Goal: Task Accomplishment & Management: Complete application form

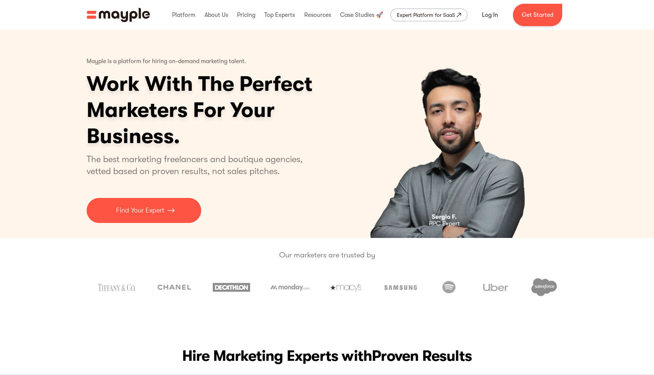
click at [144, 243] on div "Our marketers are trusted by" at bounding box center [327, 273] width 654 height 70
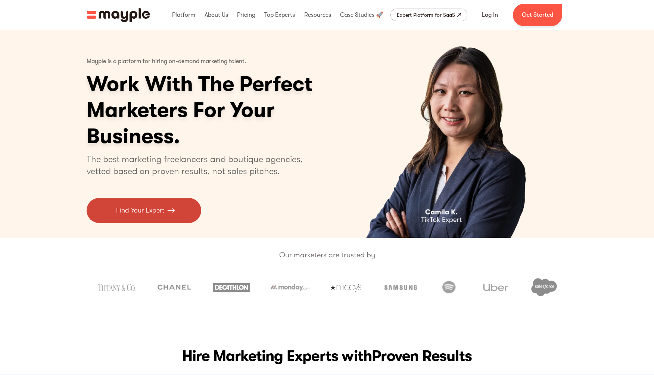
click at [143, 212] on p "Find Your Expert" at bounding box center [140, 210] width 48 height 10
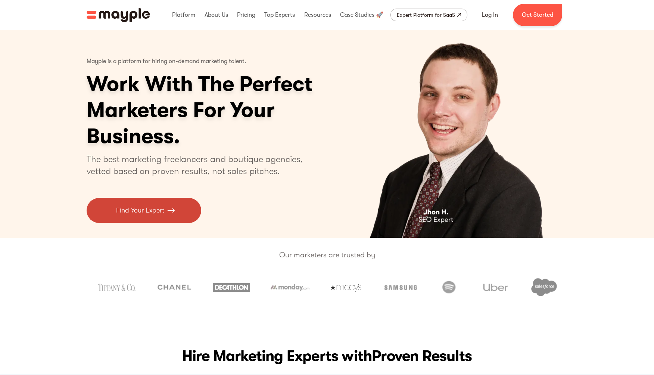
click at [149, 209] on p "Find Your Expert" at bounding box center [140, 210] width 48 height 10
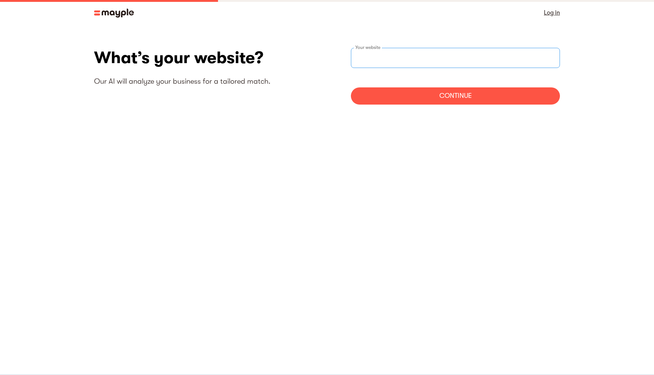
click at [455, 50] on input "websiteStep" at bounding box center [455, 58] width 209 height 20
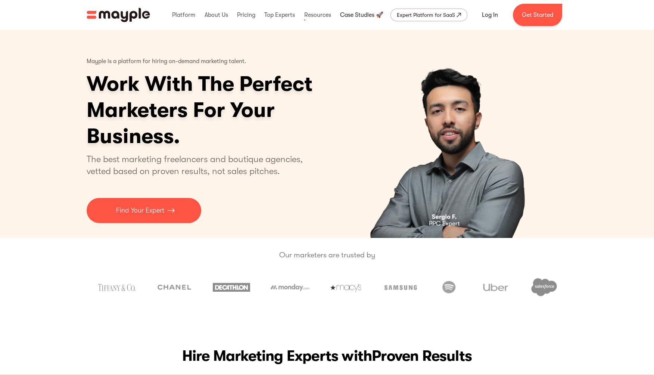
click at [355, 13] on link at bounding box center [361, 15] width 47 height 24
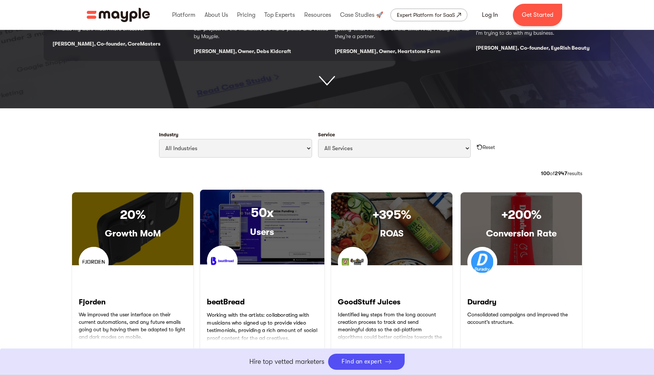
scroll to position [252, 0]
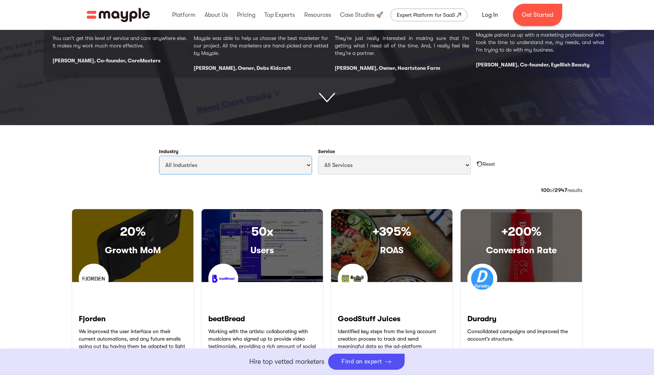
click at [239, 164] on select "All Industries Travel & Leisure Nonprofit & Government Automotive & Transportat…" at bounding box center [235, 165] width 153 height 19
select select "Beauty"
click at [159, 156] on select "All Industries Travel & Leisure Nonprofit & Government Automotive & Transportat…" at bounding box center [235, 165] width 153 height 19
click at [370, 166] on select "All Services Paid Ads Email Marketing SEO CRO Social Media Management Marketing…" at bounding box center [394, 165] width 153 height 19
select select "Paid Ads"
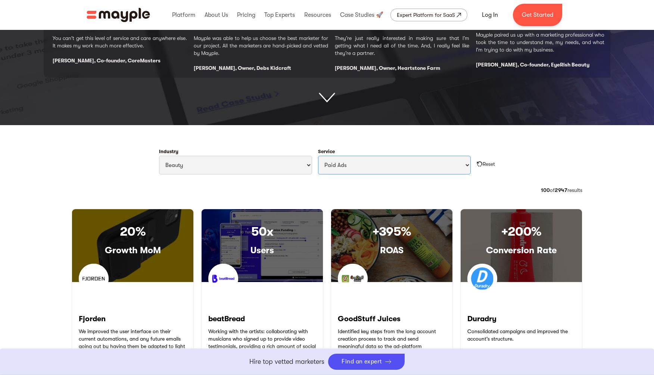
click at [318, 156] on select "All Services Paid Ads Email Marketing SEO CRO Social Media Management Marketing…" at bounding box center [394, 165] width 153 height 19
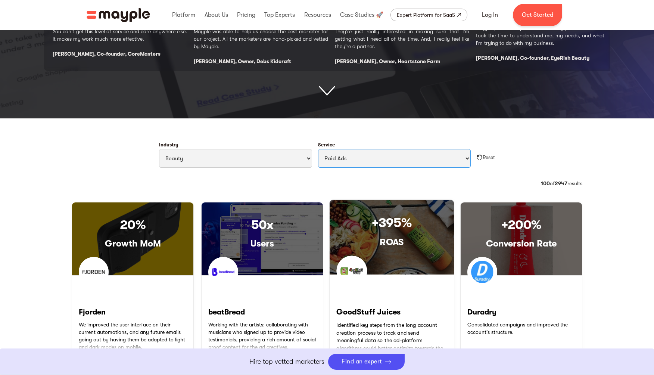
scroll to position [160, 0]
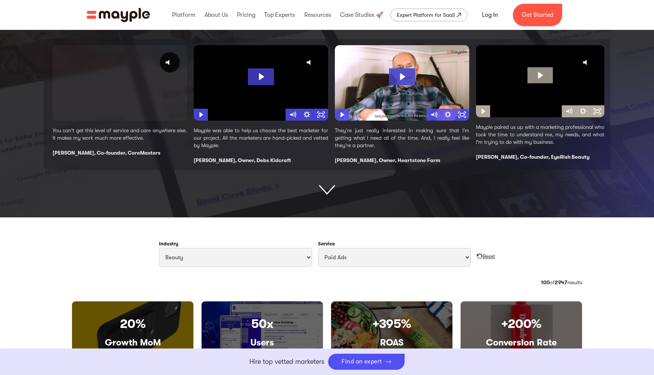
click at [488, 257] on div "Reset" at bounding box center [489, 255] width 12 height 7
click at [483, 255] on div "Reset" at bounding box center [489, 255] width 12 height 7
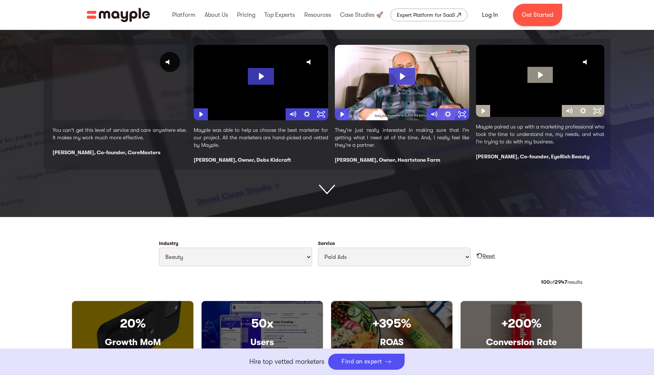
scroll to position [160, 0]
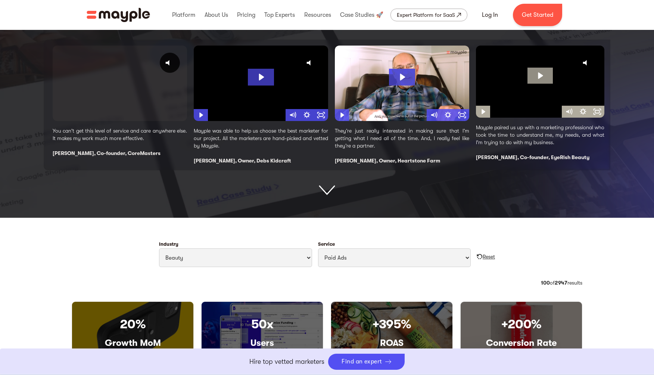
click at [478, 255] on img "Filter Cases Form" at bounding box center [480, 256] width 6 height 6
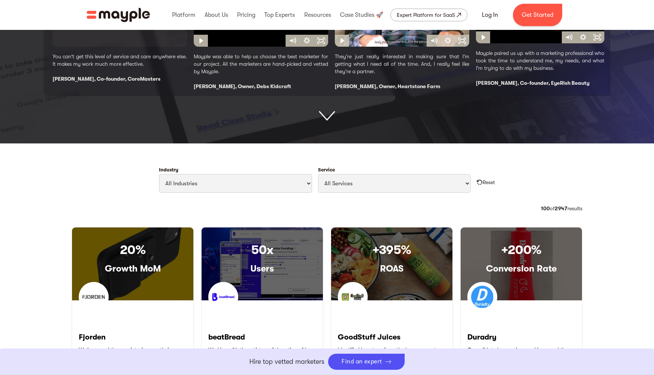
scroll to position [215, 0]
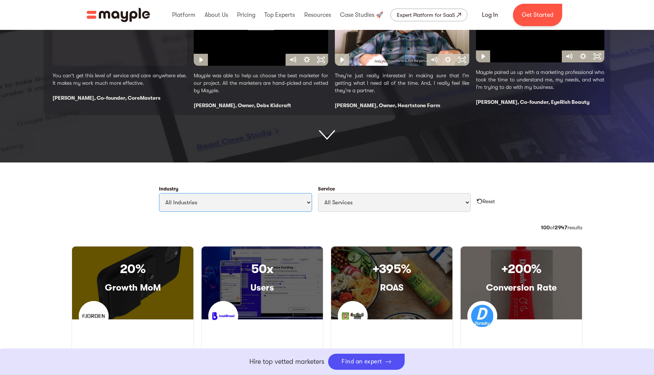
click at [282, 201] on select "All Industries Travel & Leisure Nonprofit & Government Automotive & Transportat…" at bounding box center [235, 202] width 153 height 19
select select "Beauty"
click at [159, 193] on select "All Industries Travel & Leisure Nonprofit & Government Automotive & Transportat…" at bounding box center [235, 202] width 153 height 19
click at [381, 205] on select "All Services Paid Ads Email Marketing SEO CRO Social Media Management Marketing…" at bounding box center [394, 202] width 153 height 19
select select "Email Marketing"
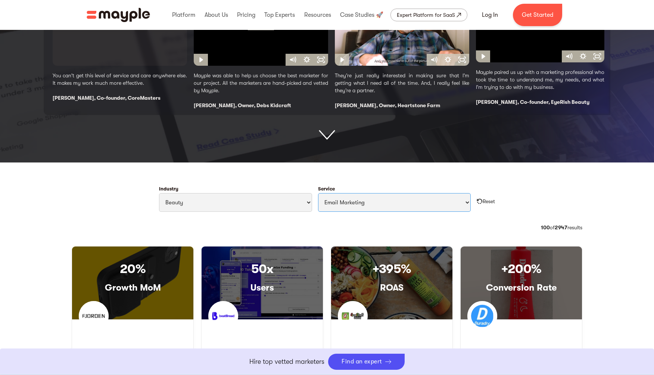
click at [318, 193] on select "All Services Paid Ads Email Marketing SEO CRO Social Media Management Marketing…" at bounding box center [394, 202] width 153 height 19
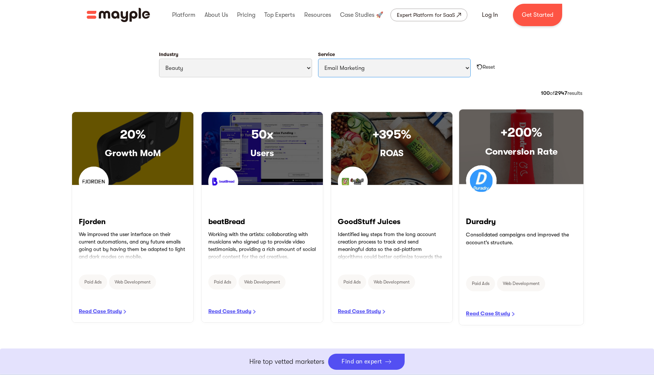
scroll to position [308, 0]
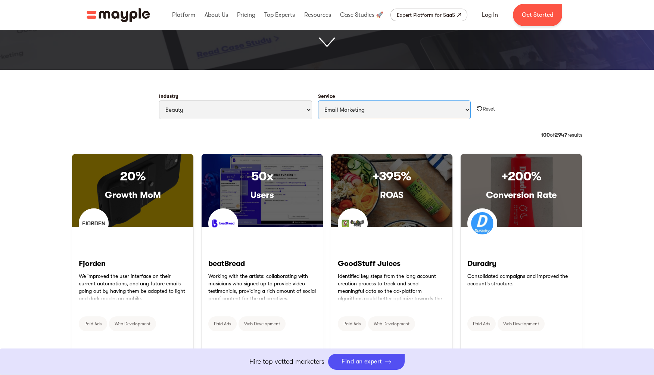
click at [428, 105] on select "All Services Paid Ads Email Marketing SEO CRO Social Media Management Marketing…" at bounding box center [394, 109] width 153 height 19
click at [318, 100] on select "All Services Paid Ads Email Marketing SEO CRO Social Media Management Marketing…" at bounding box center [394, 109] width 153 height 19
click at [401, 112] on select "All Services Paid Ads Email Marketing SEO CRO Social Media Management Marketing…" at bounding box center [394, 109] width 153 height 19
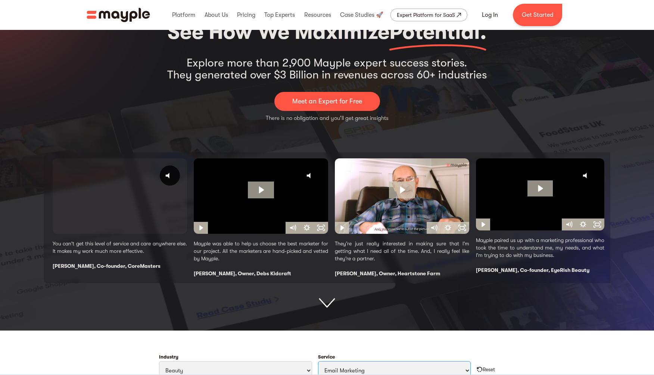
scroll to position [0, 0]
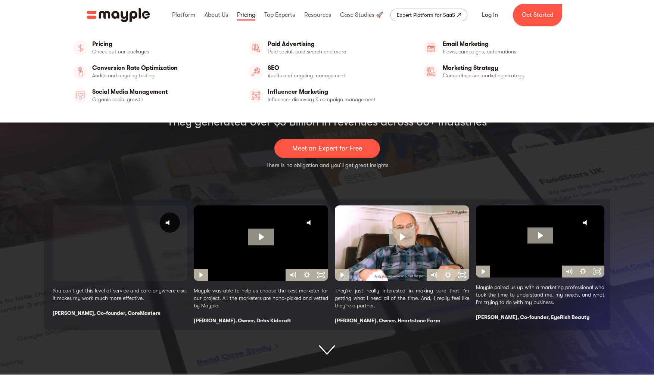
click at [247, 18] on link at bounding box center [246, 15] width 22 height 24
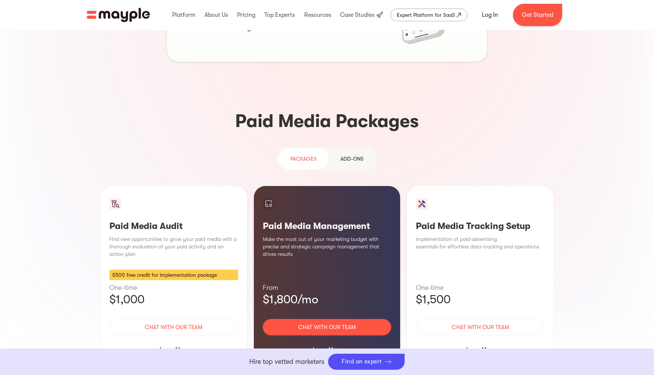
scroll to position [588, 0]
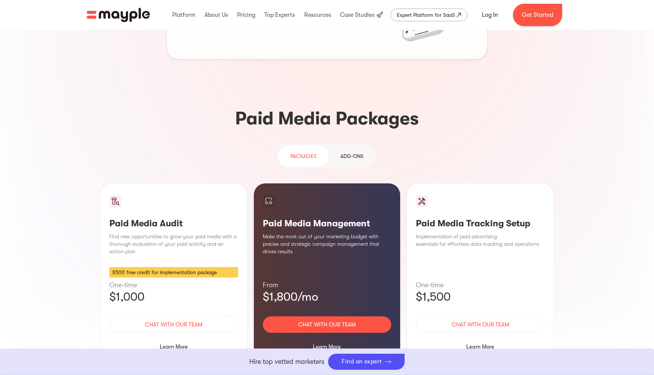
click at [357, 152] on div "Add-ons" at bounding box center [351, 156] width 23 height 9
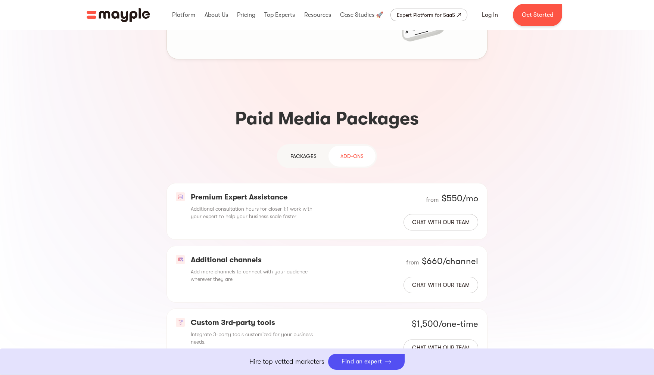
click at [308, 152] on div "PAckages" at bounding box center [303, 156] width 26 height 9
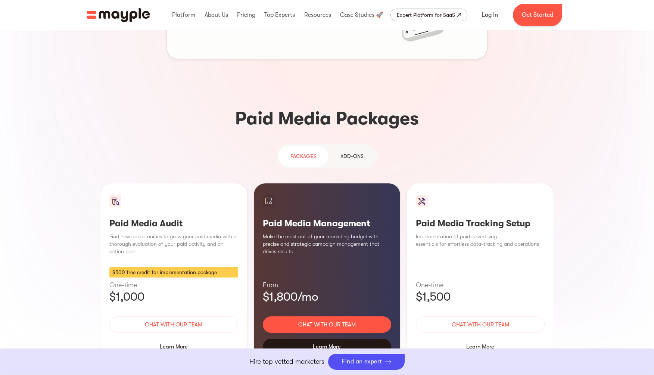
click at [322, 339] on div "Learn More" at bounding box center [327, 347] width 129 height 16
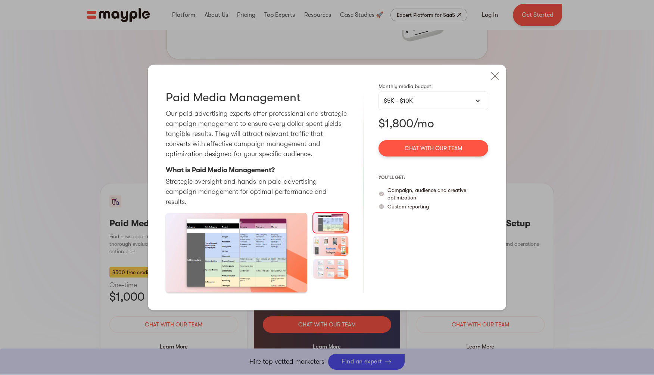
click at [432, 105] on div "$5K - $10K" at bounding box center [433, 100] width 99 height 9
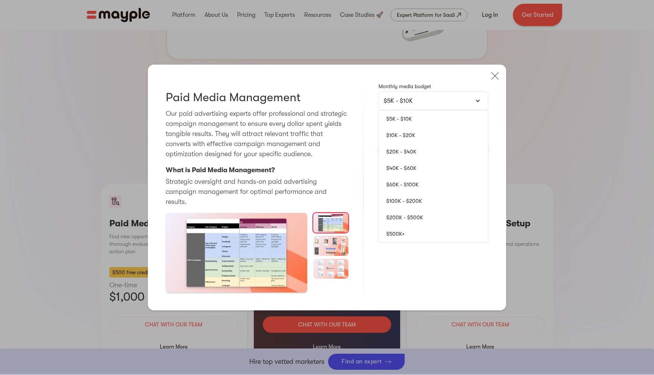
click at [421, 204] on link "$100K - $200K" at bounding box center [433, 201] width 109 height 16
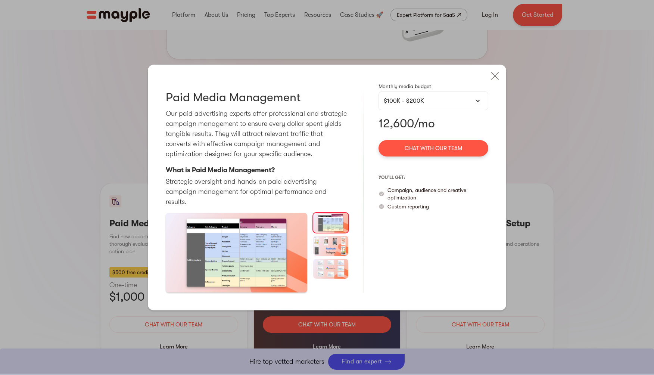
click at [462, 105] on div "$100K - $200K" at bounding box center [433, 100] width 99 height 9
click at [478, 103] on div at bounding box center [477, 100] width 5 height 5
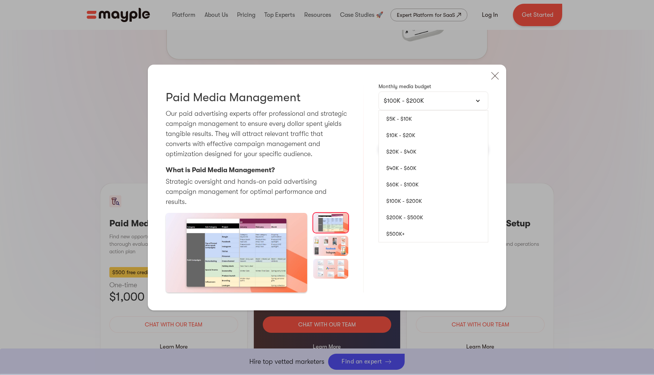
click at [410, 189] on link "$60K - $100K" at bounding box center [433, 184] width 109 height 16
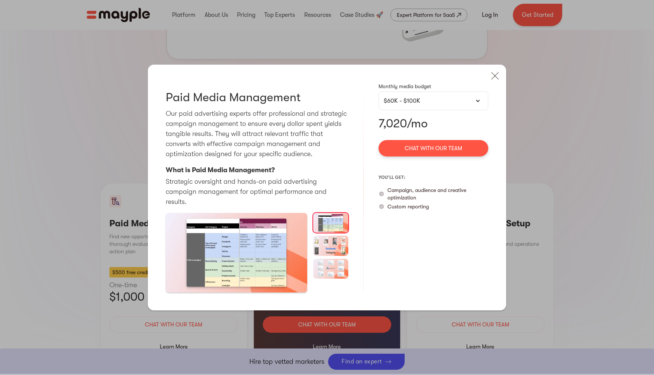
click at [476, 103] on div at bounding box center [477, 100] width 5 height 5
click at [480, 103] on div "$60K - $100K" at bounding box center [433, 100] width 99 height 9
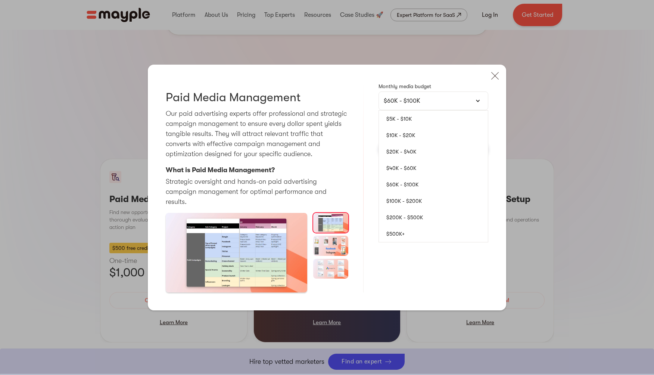
scroll to position [616, 0]
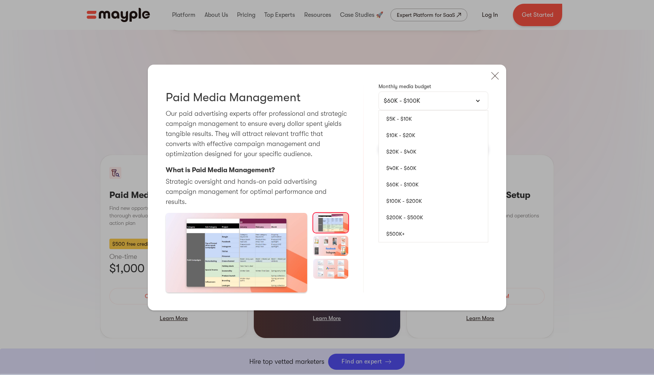
click at [415, 221] on link "$200K - $500K" at bounding box center [433, 217] width 109 height 16
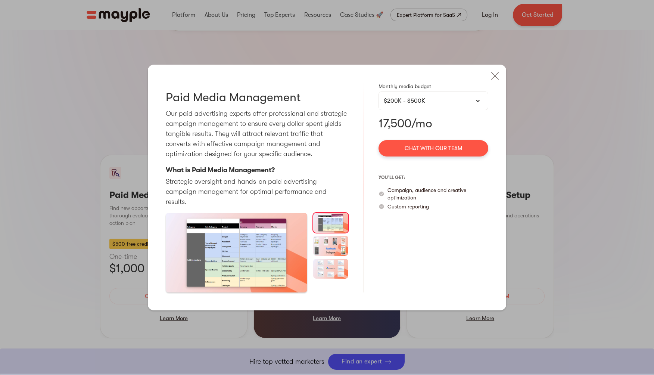
click at [477, 103] on div at bounding box center [477, 100] width 5 height 5
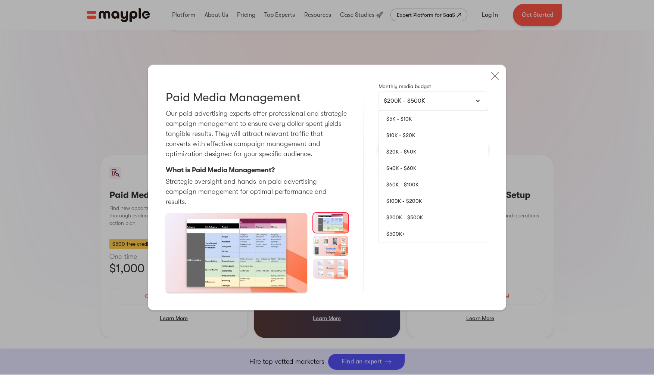
click at [411, 190] on link "$60K - $100K" at bounding box center [433, 184] width 109 height 16
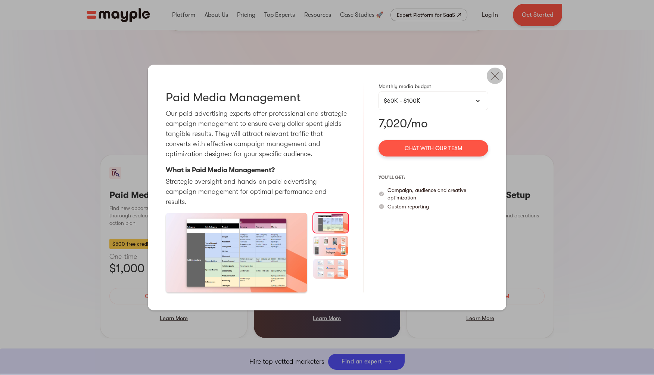
click at [496, 81] on img at bounding box center [495, 76] width 16 height 16
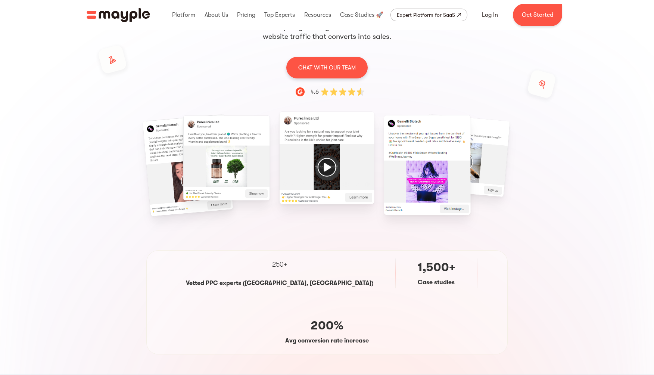
scroll to position [0, 0]
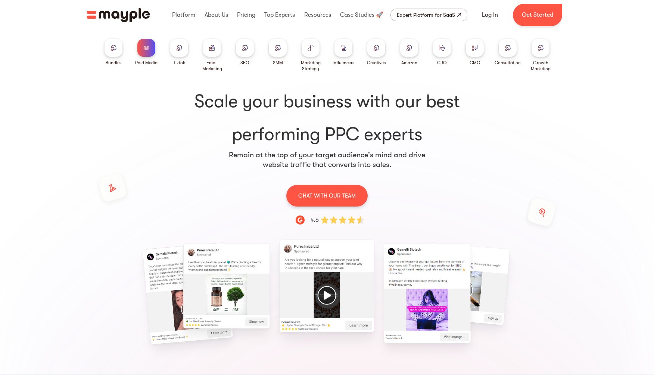
click at [213, 47] on img at bounding box center [212, 48] width 6 height 6
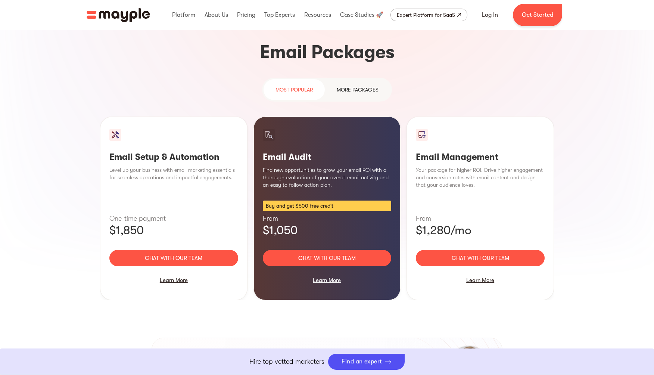
scroll to position [663, 0]
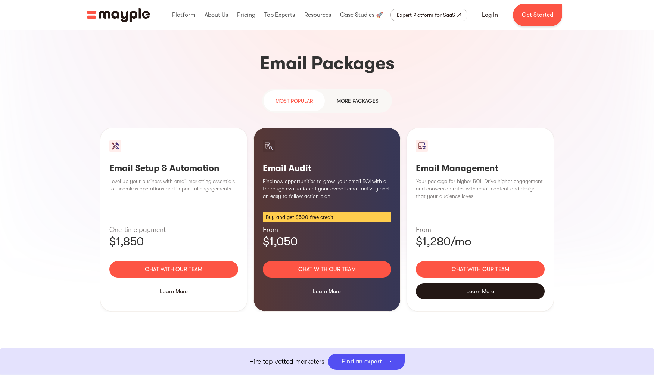
click at [485, 283] on div "Learn More" at bounding box center [480, 291] width 129 height 16
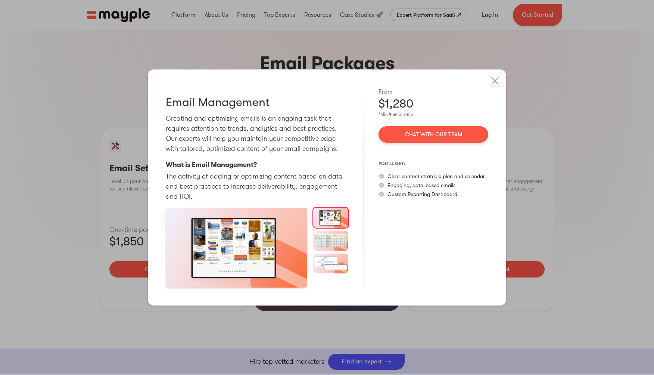
click at [337, 237] on img at bounding box center [330, 241] width 35 height 20
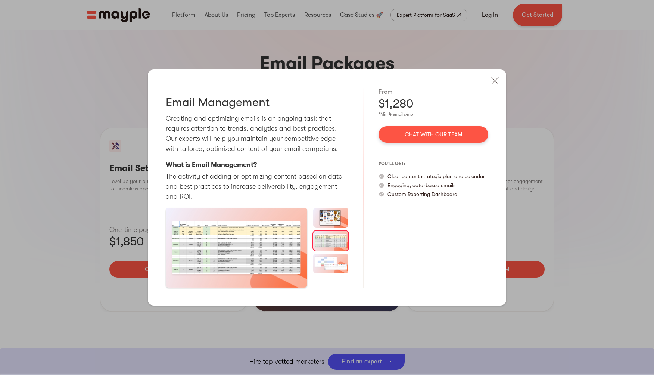
click at [337, 221] on img at bounding box center [330, 218] width 35 height 20
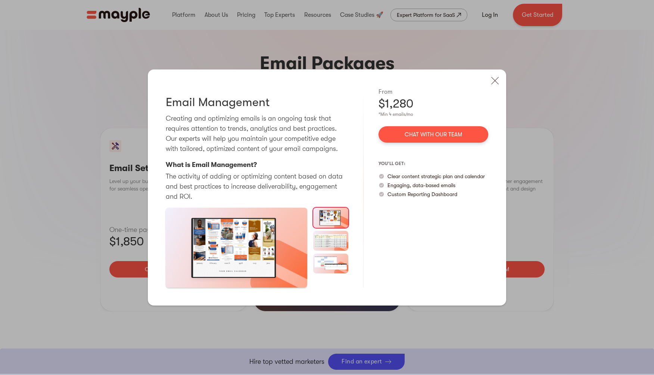
click at [333, 259] on img at bounding box center [330, 263] width 35 height 20
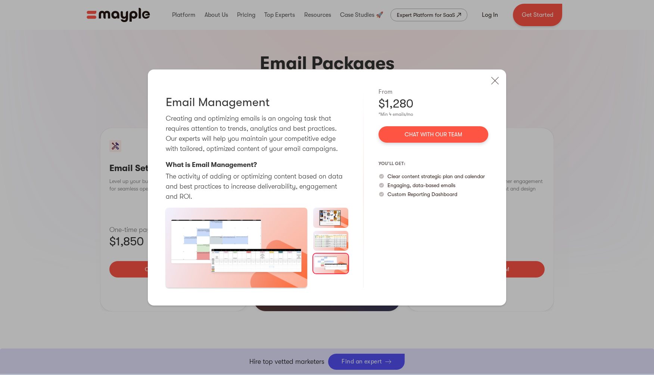
click at [335, 240] on img at bounding box center [330, 241] width 35 height 20
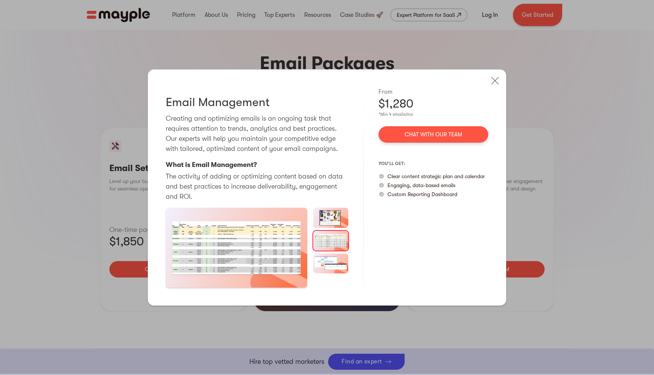
click at [334, 212] on img at bounding box center [330, 218] width 35 height 20
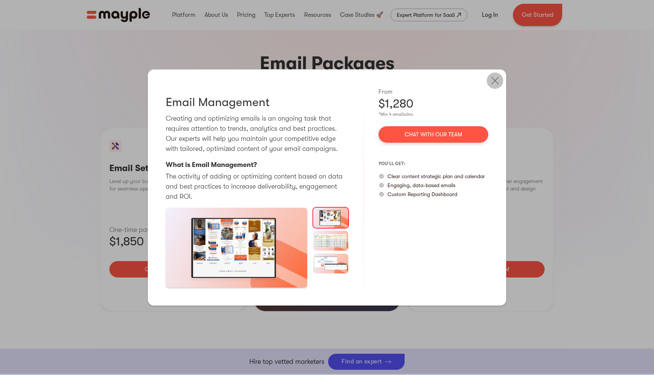
click at [497, 78] on img at bounding box center [495, 80] width 16 height 16
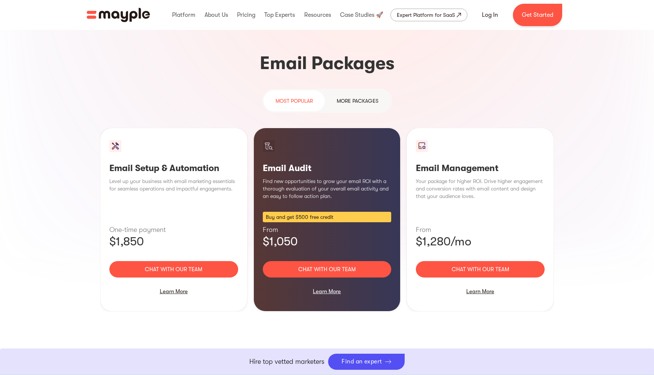
click at [350, 96] on div "more packages" at bounding box center [358, 100] width 42 height 9
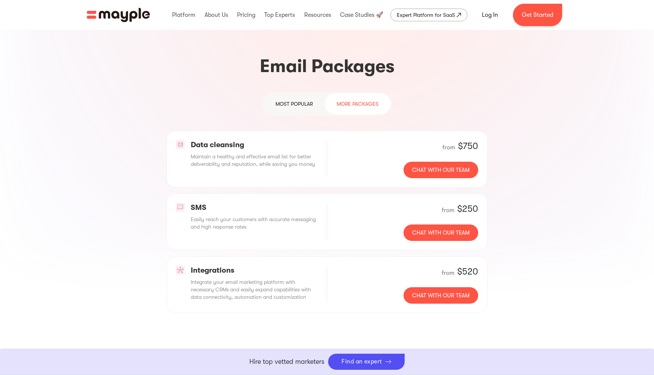
scroll to position [660, 0]
click at [297, 93] on link "most popular" at bounding box center [294, 103] width 61 height 21
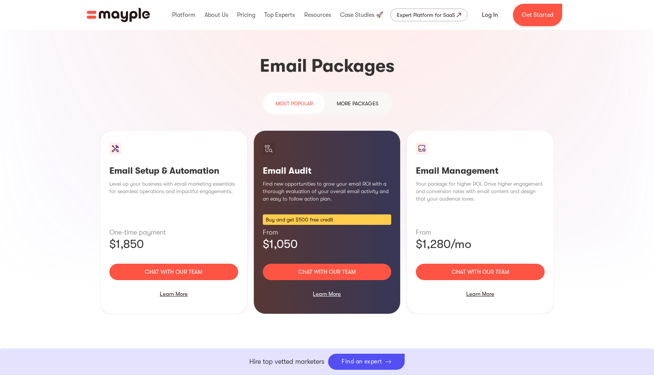
click at [327, 93] on link "more packages" at bounding box center [358, 103] width 66 height 21
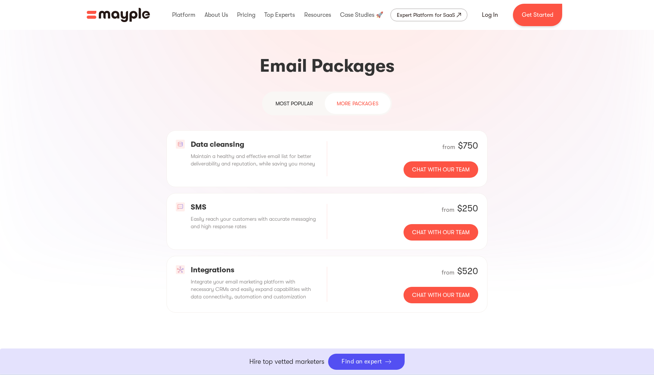
click at [315, 93] on link "most popular" at bounding box center [294, 103] width 61 height 21
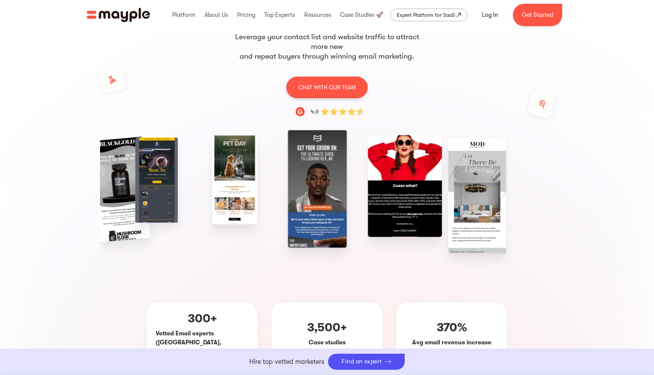
scroll to position [0, 0]
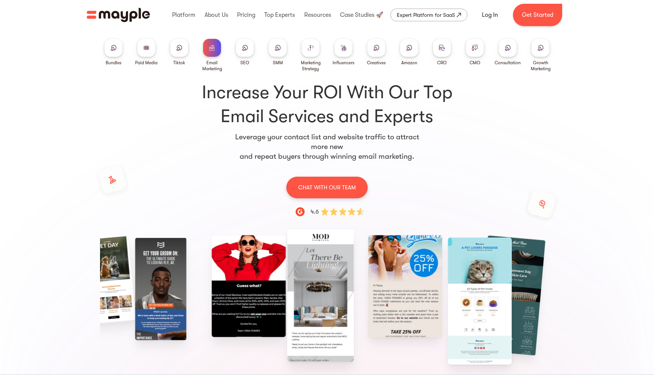
click at [379, 51] on div at bounding box center [376, 48] width 18 height 18
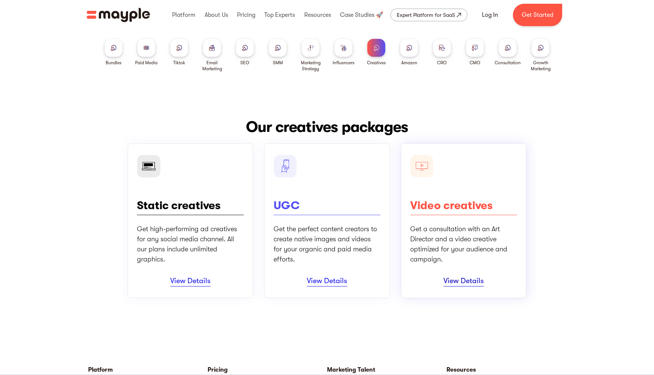
click at [449, 282] on link "View Details" at bounding box center [463, 281] width 40 height 10
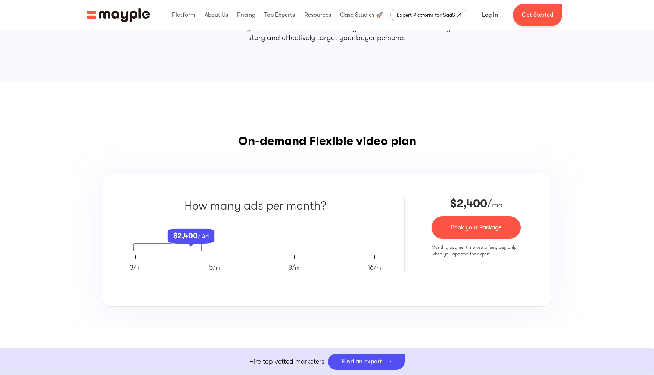
scroll to position [450, 0]
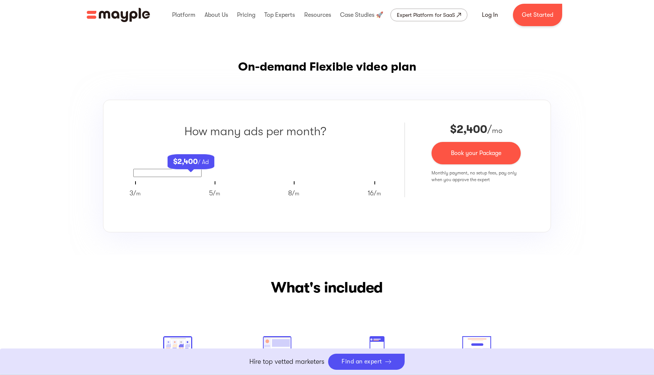
click at [189, 174] on input "text" at bounding box center [167, 173] width 68 height 8
click at [181, 189] on div "3/ m 5/ m 8/ m 16/ m" at bounding box center [256, 193] width 252 height 10
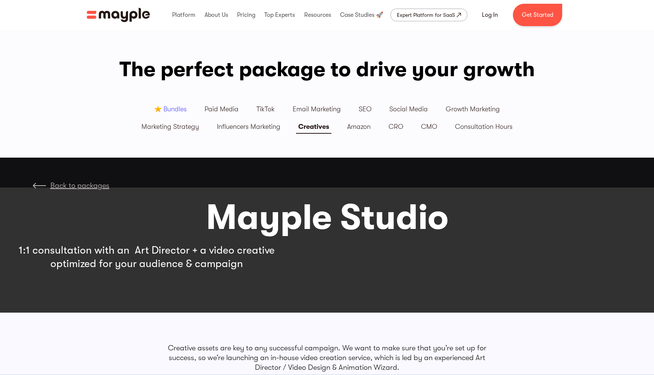
scroll to position [0, 0]
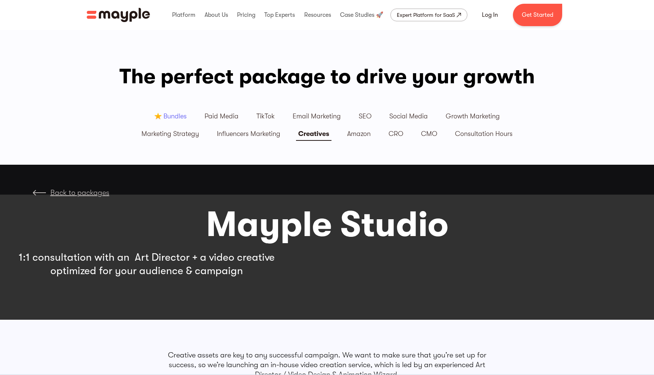
click at [319, 134] on div "Creatives" at bounding box center [313, 134] width 31 height 9
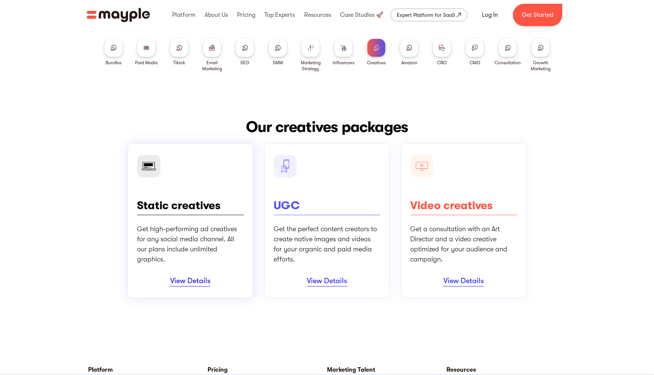
click at [189, 280] on link "View Details" at bounding box center [190, 281] width 40 height 10
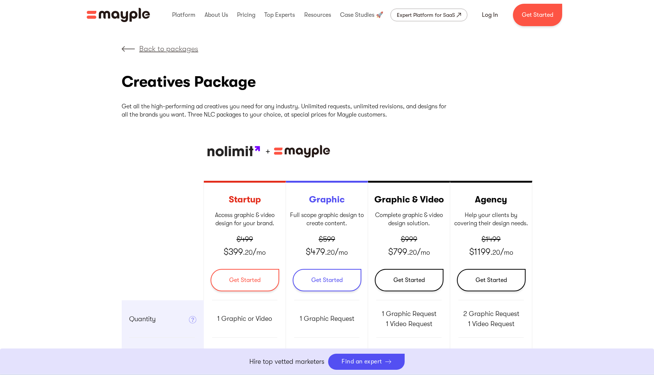
scroll to position [147, 0]
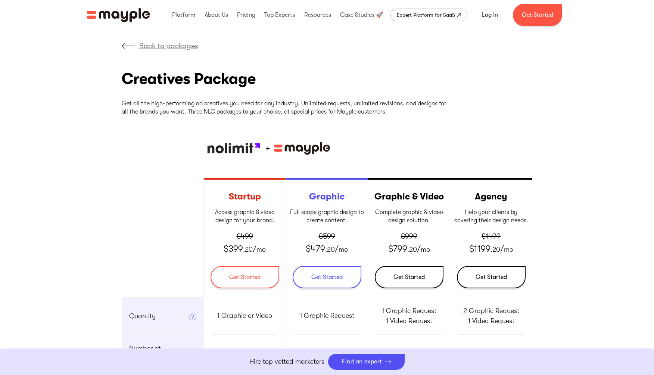
click at [237, 150] on img at bounding box center [234, 148] width 56 height 17
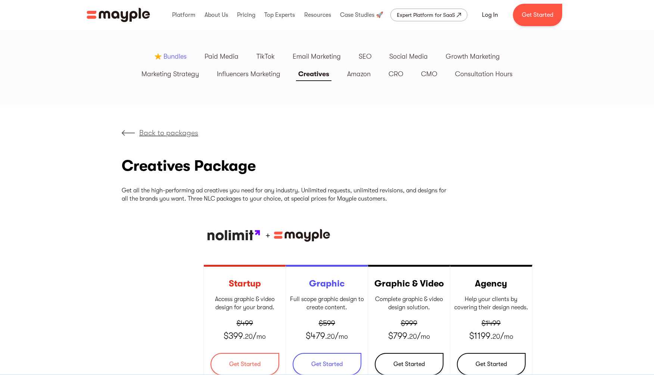
scroll to position [53, 0]
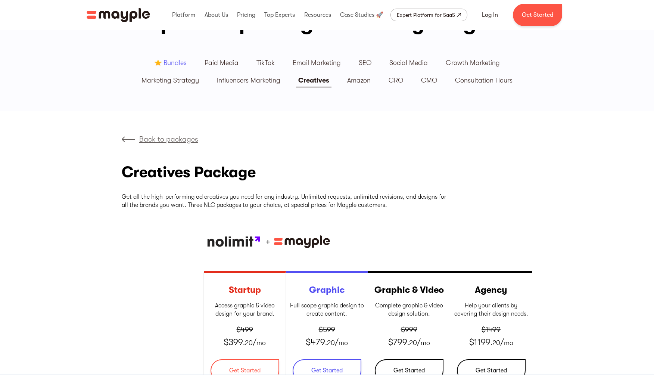
click at [311, 81] on div "Creatives" at bounding box center [313, 80] width 31 height 9
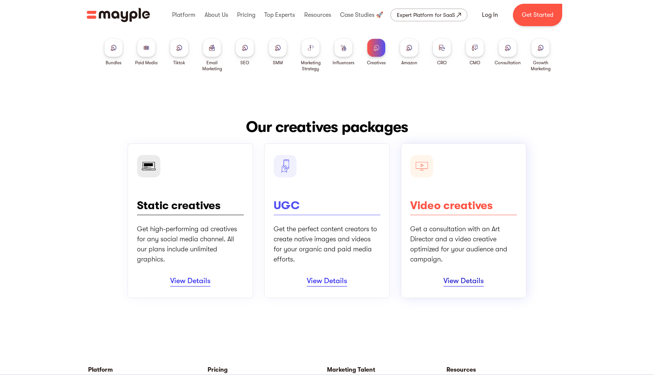
click at [467, 283] on link "View Details" at bounding box center [463, 281] width 40 height 10
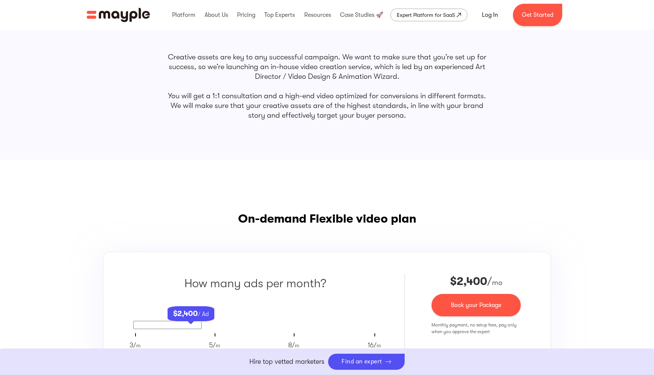
scroll to position [433, 0]
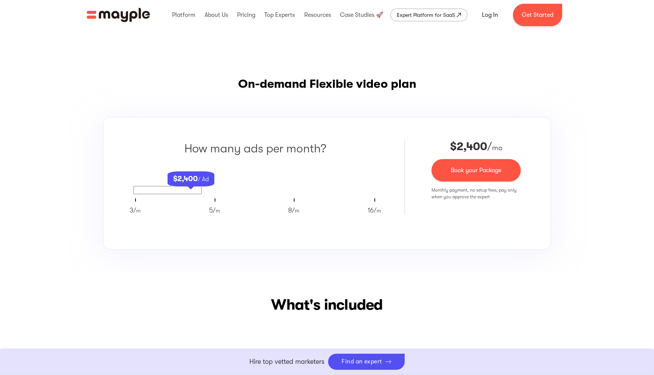
click at [196, 183] on span "2,400" at bounding box center [187, 178] width 21 height 9
click at [183, 192] on input "text" at bounding box center [167, 190] width 68 height 8
click at [164, 273] on div "What's included Brand Videos Describe your brand to your potential clients Prod…" at bounding box center [327, 371] width 654 height 199
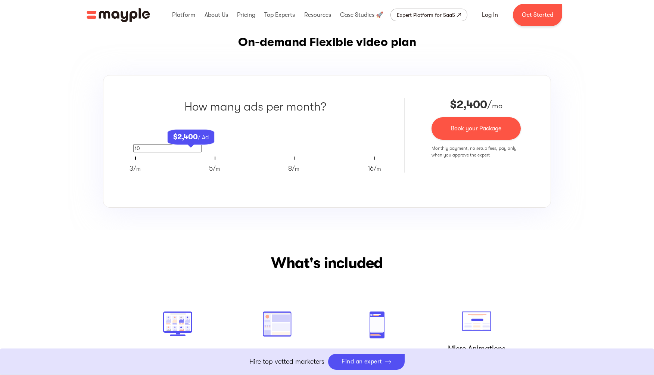
scroll to position [433, 0]
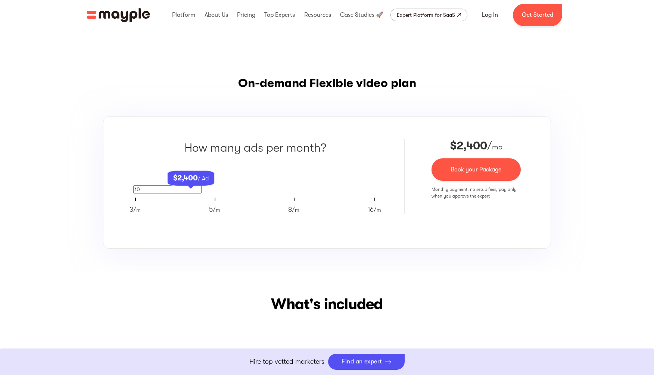
click at [192, 178] on span "2,400" at bounding box center [187, 178] width 21 height 9
drag, startPoint x: 189, startPoint y: 189, endPoint x: 178, endPoint y: 190, distance: 11.2
click at [189, 189] on input "10" at bounding box center [167, 189] width 68 height 8
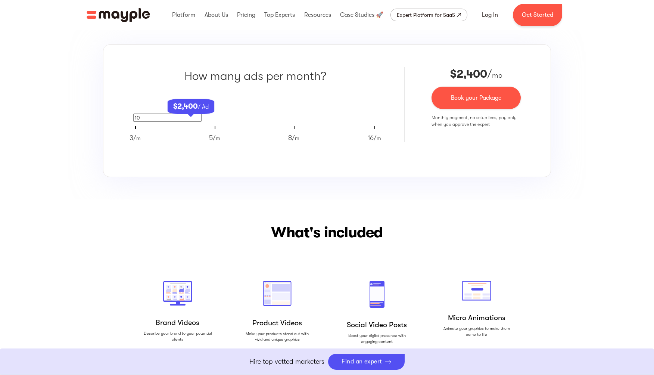
scroll to position [383, 0]
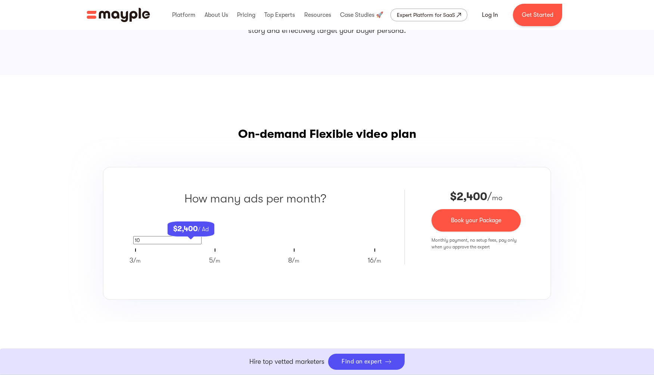
click at [154, 239] on input "10" at bounding box center [167, 240] width 68 height 8
click at [218, 246] on div "How many ads per month? $ 2,400 / Ad 10 3/ m 5/ m 8/ m 16/ m" at bounding box center [255, 231] width 244 height 83
click at [221, 242] on div "10" at bounding box center [255, 240] width 244 height 8
click at [209, 250] on div "How many ads per month? $ 2,400 / Ad 10 3/ m 5/ m 8/ m 16/ m" at bounding box center [255, 231] width 244 height 83
click at [189, 230] on span "2,400" at bounding box center [187, 228] width 21 height 9
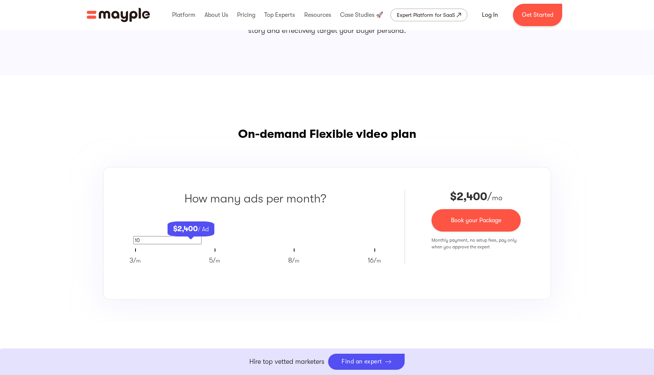
click at [189, 229] on span "2,400" at bounding box center [187, 228] width 21 height 9
click at [162, 239] on input "10" at bounding box center [167, 240] width 68 height 8
type input "1"
type input "4"
type input "50"
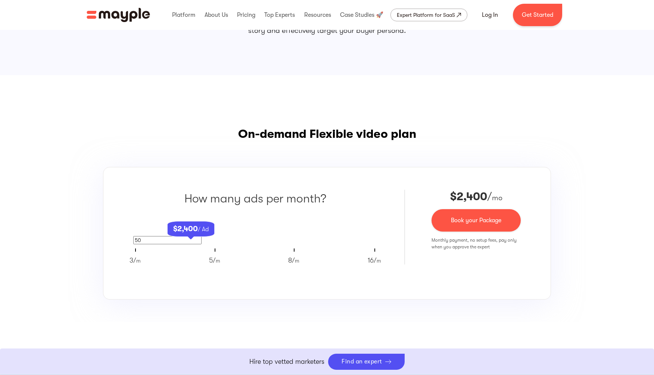
drag, startPoint x: 257, startPoint y: 240, endPoint x: 315, endPoint y: 219, distance: 61.6
click at [257, 240] on div "50" at bounding box center [255, 240] width 244 height 8
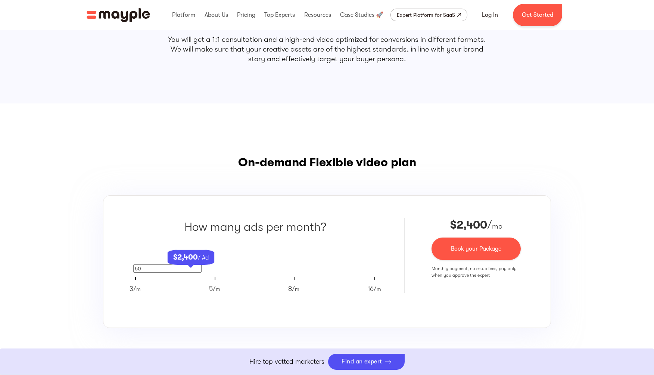
scroll to position [352, 0]
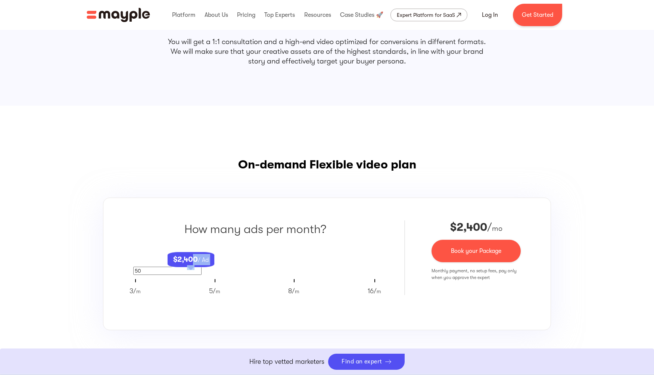
drag, startPoint x: 192, startPoint y: 261, endPoint x: 219, endPoint y: 271, distance: 28.1
click at [240, 263] on div "$ 2,400 / Ad 50" at bounding box center [255, 259] width 244 height 31
drag, startPoint x: 200, startPoint y: 279, endPoint x: 196, endPoint y: 274, distance: 6.4
click at [199, 277] on div "How many ads per month? $ 2,400 / Ad 50 3/ m 5/ m 8/ m 16/ m" at bounding box center [255, 261] width 244 height 83
drag, startPoint x: 190, startPoint y: 273, endPoint x: 242, endPoint y: 277, distance: 52.9
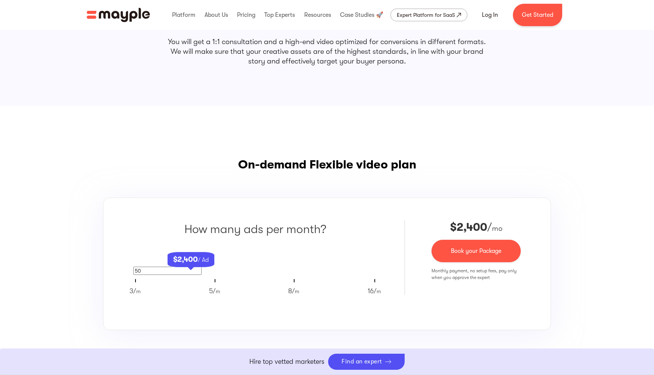
click at [222, 273] on div "50" at bounding box center [255, 271] width 244 height 8
click at [373, 283] on div "How many ads per month? $ 2,400 / Ad 50 3/ m 5/ m 8/ m 16/ m" at bounding box center [255, 261] width 244 height 83
click at [374, 290] on span "16/" at bounding box center [372, 290] width 9 height 7
click at [374, 292] on span "16/" at bounding box center [372, 290] width 9 height 7
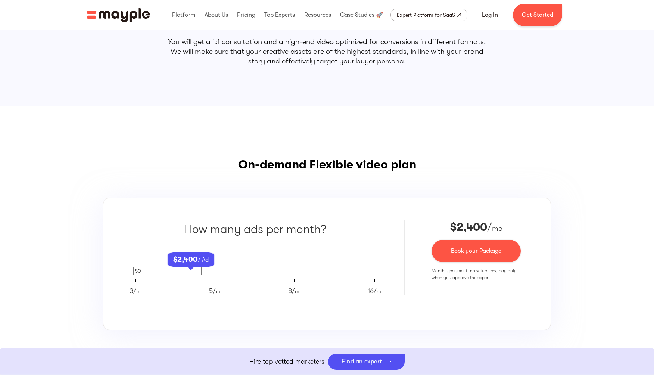
drag, startPoint x: 143, startPoint y: 270, endPoint x: 123, endPoint y: 270, distance: 20.5
click at [123, 270] on div "How many ads per month? $ 2,400 / Ad 50 3/ m 5/ m 8/ m 16/ m $3,400 $ 2,400 / m…" at bounding box center [327, 263] width 448 height 133
click at [109, 276] on div "How many ads per month? $ 2,400 / Ad 3/ m 5/ m 8/ m 16/ m $3,400 $ 2,400 / mo B…" at bounding box center [327, 263] width 448 height 133
click at [373, 292] on span "16/" at bounding box center [372, 290] width 9 height 7
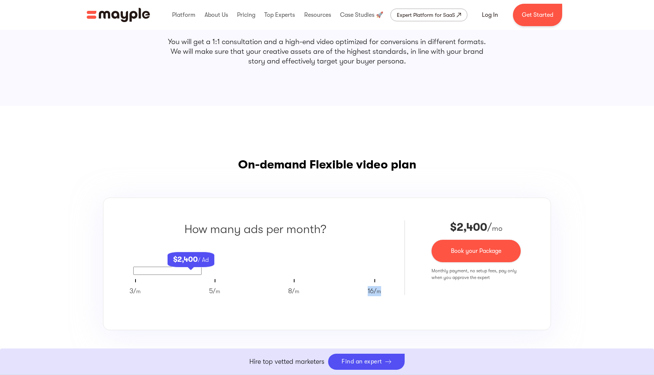
click at [373, 292] on span "16/" at bounding box center [372, 290] width 9 height 7
click at [352, 290] on div "3/ m 5/ m 8/ m 16/ m" at bounding box center [256, 291] width 252 height 10
click at [375, 291] on span "16/" at bounding box center [372, 290] width 9 height 7
click at [375, 280] on div "How many ads per month? $ 2,400 / Ad 3/ m 5/ m 8/ m 16/ m" at bounding box center [255, 261] width 244 height 83
click at [375, 286] on p "16/ m" at bounding box center [374, 291] width 13 height 10
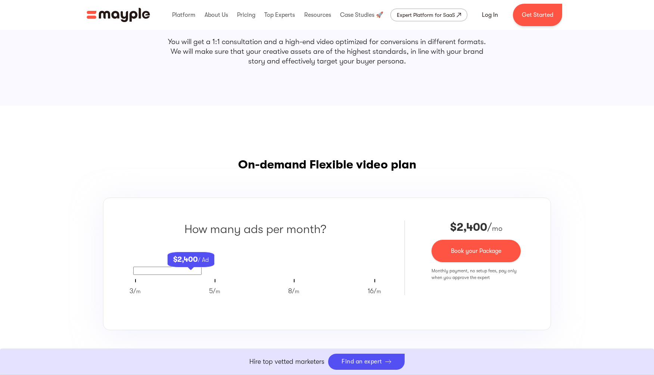
click at [296, 292] on p "8/ m" at bounding box center [293, 291] width 11 height 10
click at [295, 280] on div "How many ads per month? $ 2,400 / Ad 3/ m 5/ m 8/ m 16/ m" at bounding box center [255, 261] width 244 height 83
click at [294, 286] on p "8/ m" at bounding box center [293, 291] width 11 height 10
click at [215, 286] on p "5/ m" at bounding box center [214, 291] width 11 height 10
click at [214, 290] on span "5/" at bounding box center [212, 290] width 7 height 7
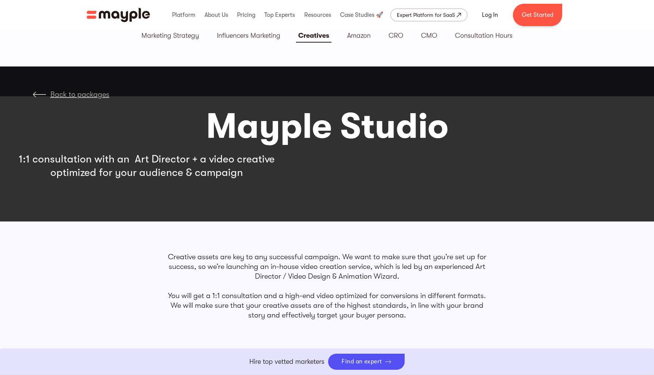
scroll to position [0, 0]
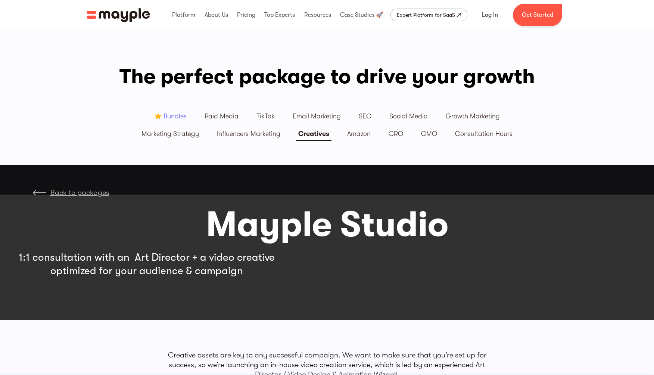
click at [318, 134] on div "Creatives" at bounding box center [313, 134] width 31 height 9
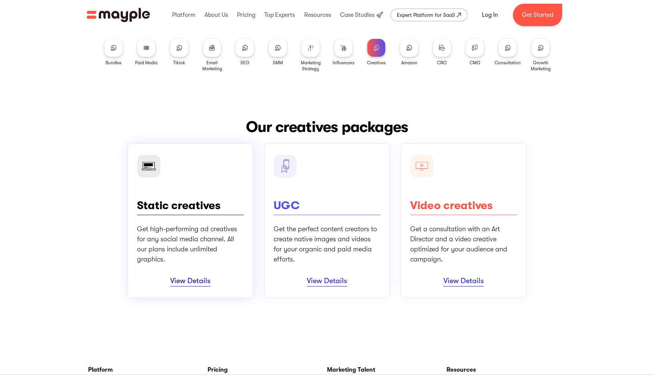
click at [181, 283] on link "View Details" at bounding box center [190, 281] width 40 height 10
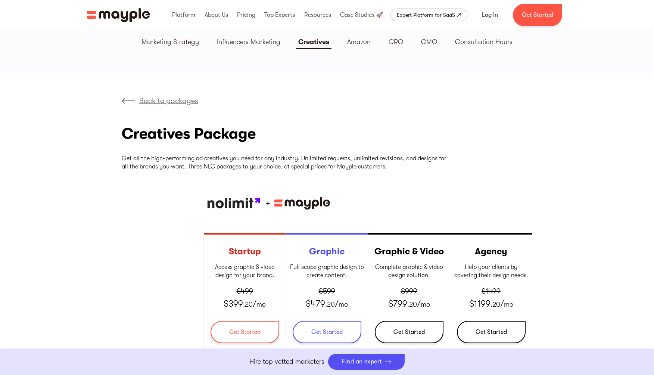
scroll to position [90, 0]
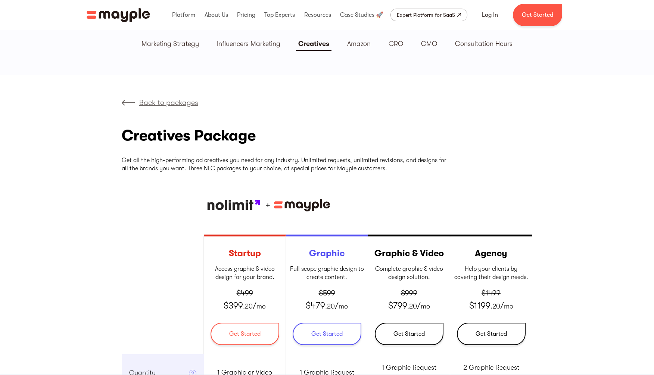
click at [179, 103] on p "Back to packages" at bounding box center [168, 102] width 59 height 11
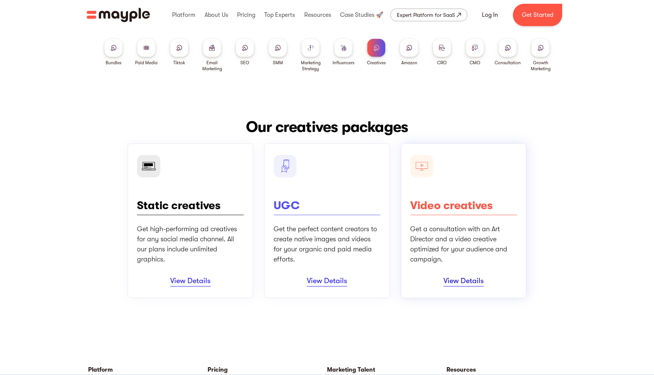
click at [468, 284] on link "View Details" at bounding box center [463, 281] width 40 height 10
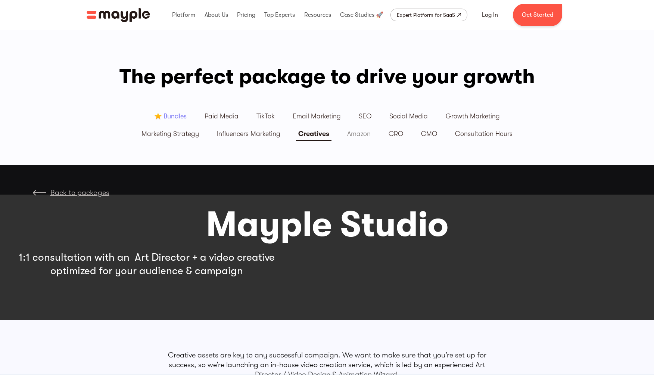
click at [360, 135] on div "Amazon" at bounding box center [359, 134] width 24 height 9
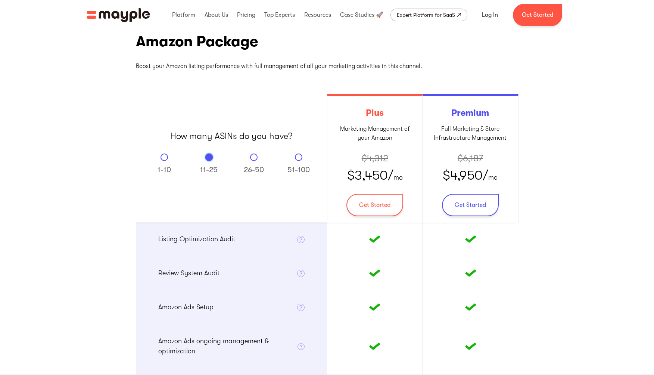
scroll to position [97, 0]
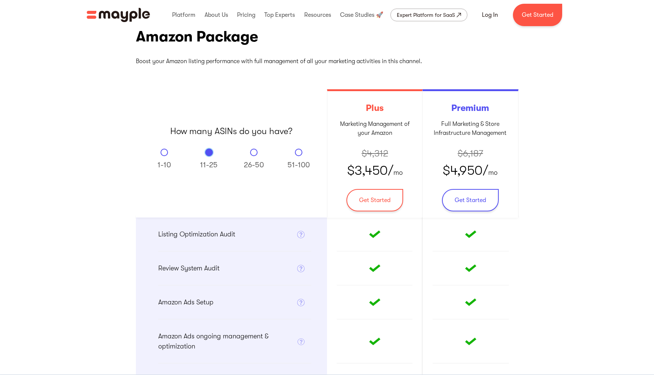
click at [254, 154] on div "Email Form" at bounding box center [253, 152] width 7 height 7
click at [254, 153] on input "26-50" at bounding box center [253, 151] width 5 height 5
radio input "true"
click at [210, 153] on div "Email Form" at bounding box center [208, 152] width 7 height 7
click at [210, 153] on input "11-25" at bounding box center [208, 151] width 5 height 5
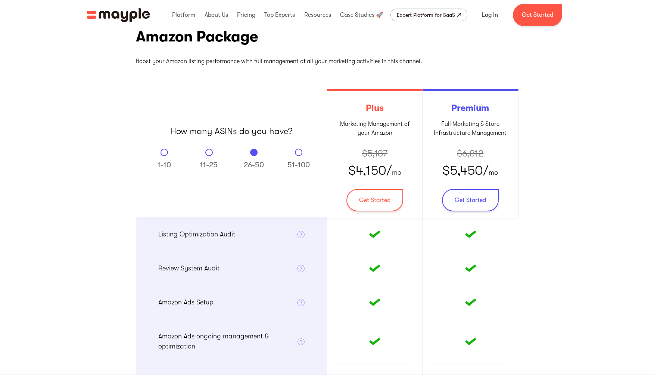
radio input "true"
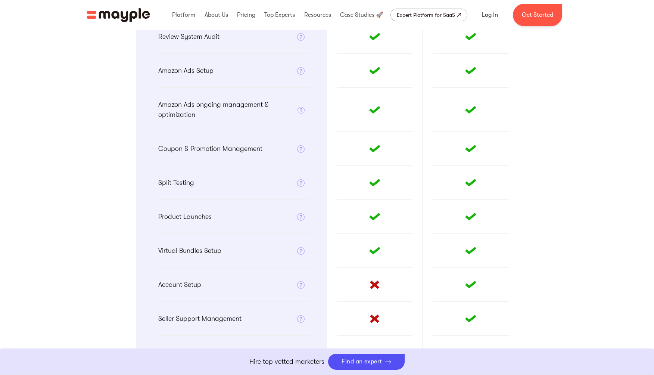
scroll to position [0, 0]
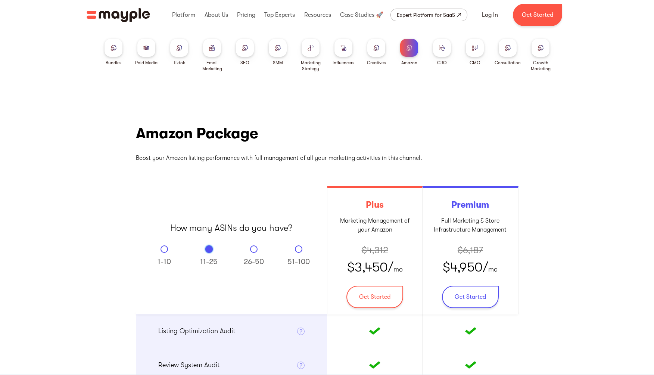
drag, startPoint x: 384, startPoint y: 123, endPoint x: 387, endPoint y: 119, distance: 4.4
click at [489, 15] on link "Log In" at bounding box center [490, 15] width 34 height 18
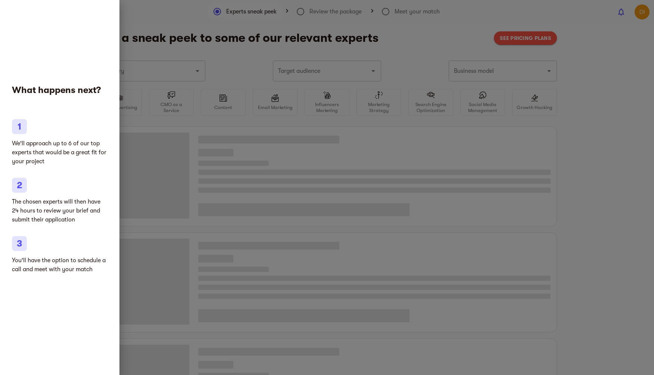
type input "Makeup, cosmetics and perfumes"
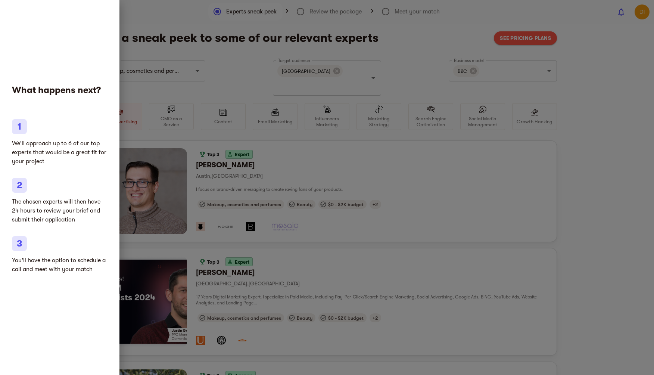
click at [146, 28] on div at bounding box center [327, 187] width 654 height 375
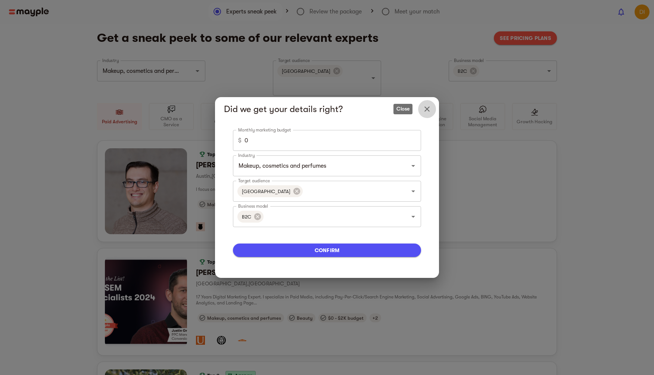
click at [428, 108] on icon "Close" at bounding box center [426, 108] width 5 height 5
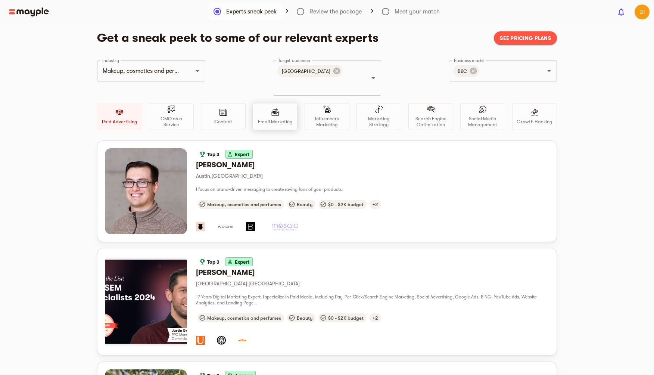
click at [277, 119] on p "Email Marketing" at bounding box center [275, 122] width 35 height 6
click at [127, 103] on div "Paid Advertising" at bounding box center [119, 116] width 45 height 27
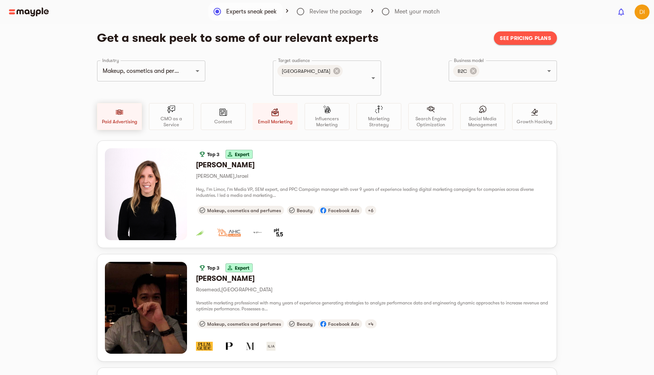
click at [119, 104] on div "Paid Advertising" at bounding box center [119, 116] width 45 height 27
click at [333, 71] on icon at bounding box center [336, 71] width 7 height 7
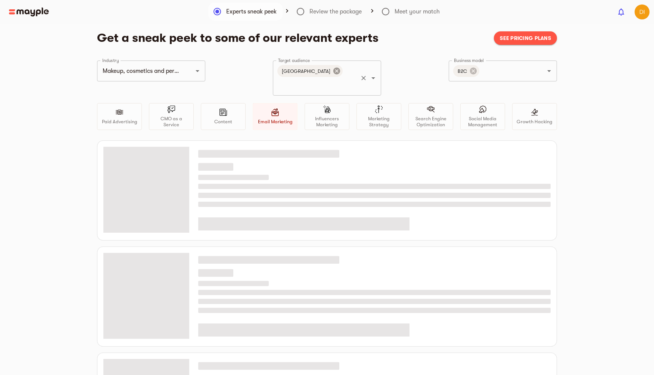
click at [333, 71] on icon at bounding box center [336, 71] width 7 height 7
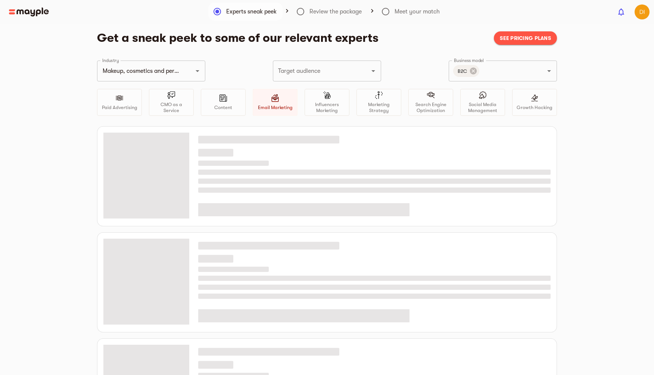
click at [320, 71] on input "Target audience" at bounding box center [316, 71] width 81 height 14
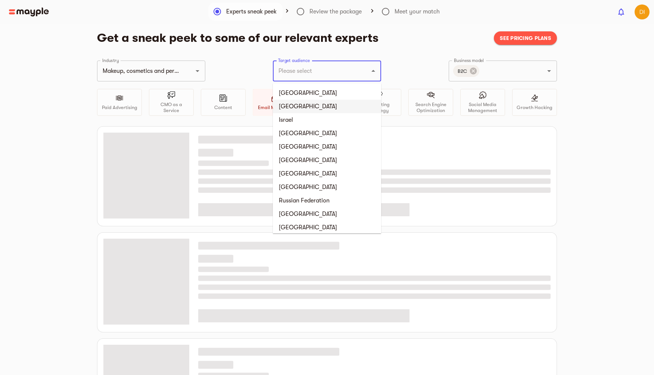
click at [307, 104] on li "[GEOGRAPHIC_DATA]" at bounding box center [327, 106] width 108 height 13
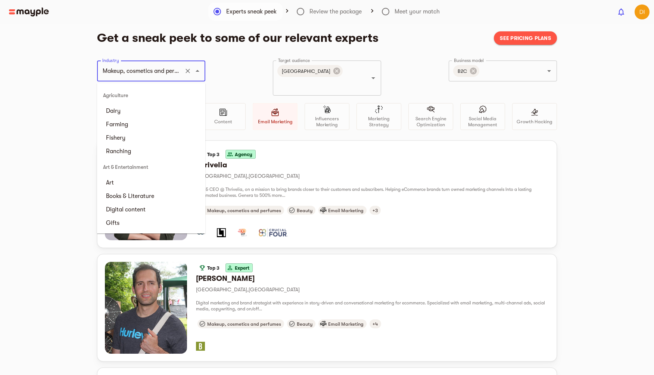
click at [173, 74] on input "Makeup, cosmetics and perfumes" at bounding box center [140, 71] width 81 height 14
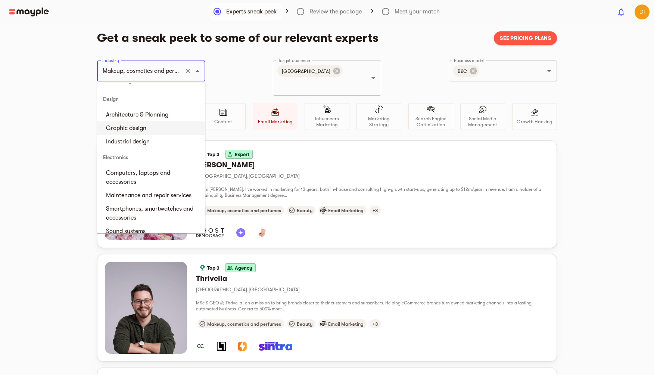
scroll to position [514, 0]
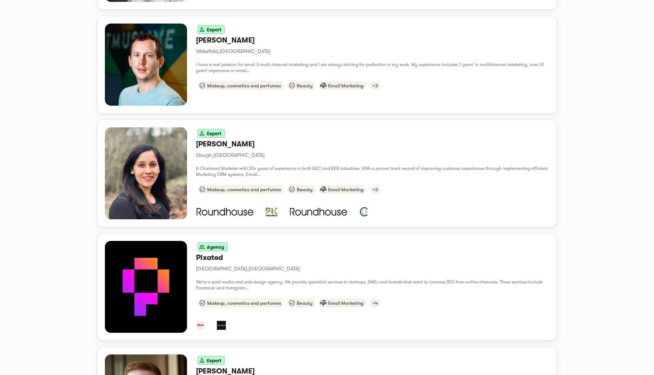
scroll to position [780, 0]
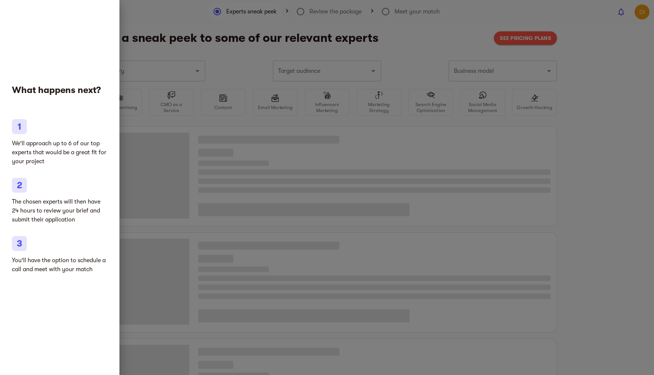
click at [432, 138] on div at bounding box center [327, 187] width 654 height 375
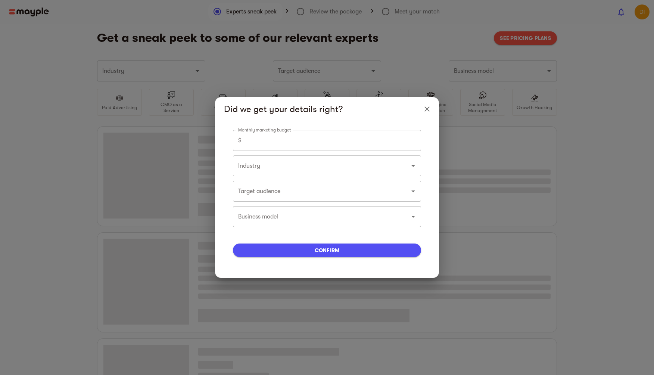
type input "Makeup, cosmetics and perfumes"
type input "5000"
type input "Makeup, cosmetics and perfumes"
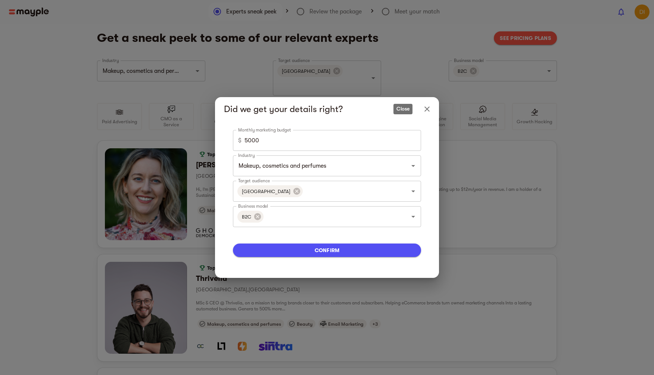
click at [427, 109] on icon "Close" at bounding box center [426, 108] width 5 height 5
